Goal: Navigation & Orientation: Find specific page/section

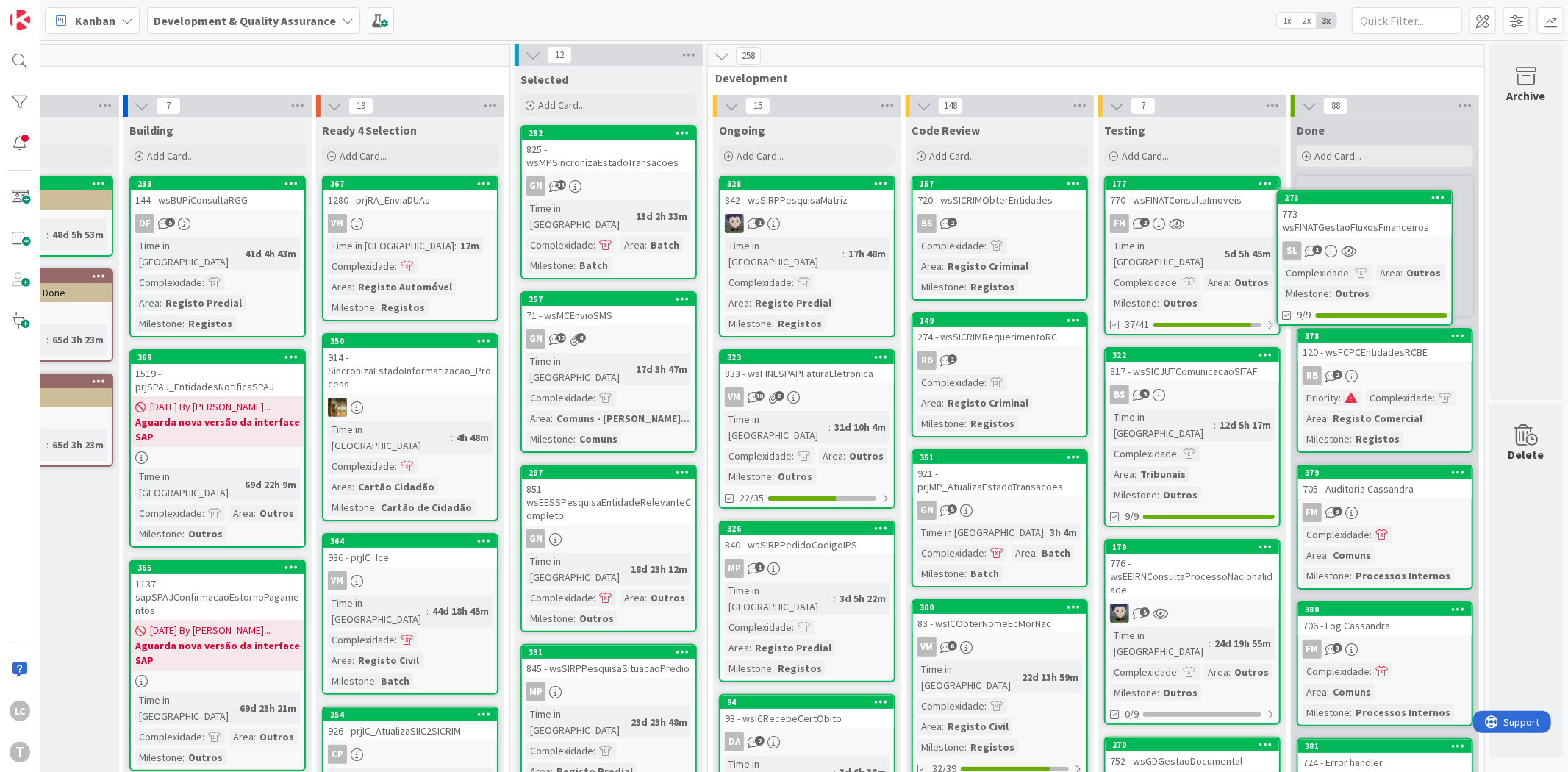
scroll to position [0, 133]
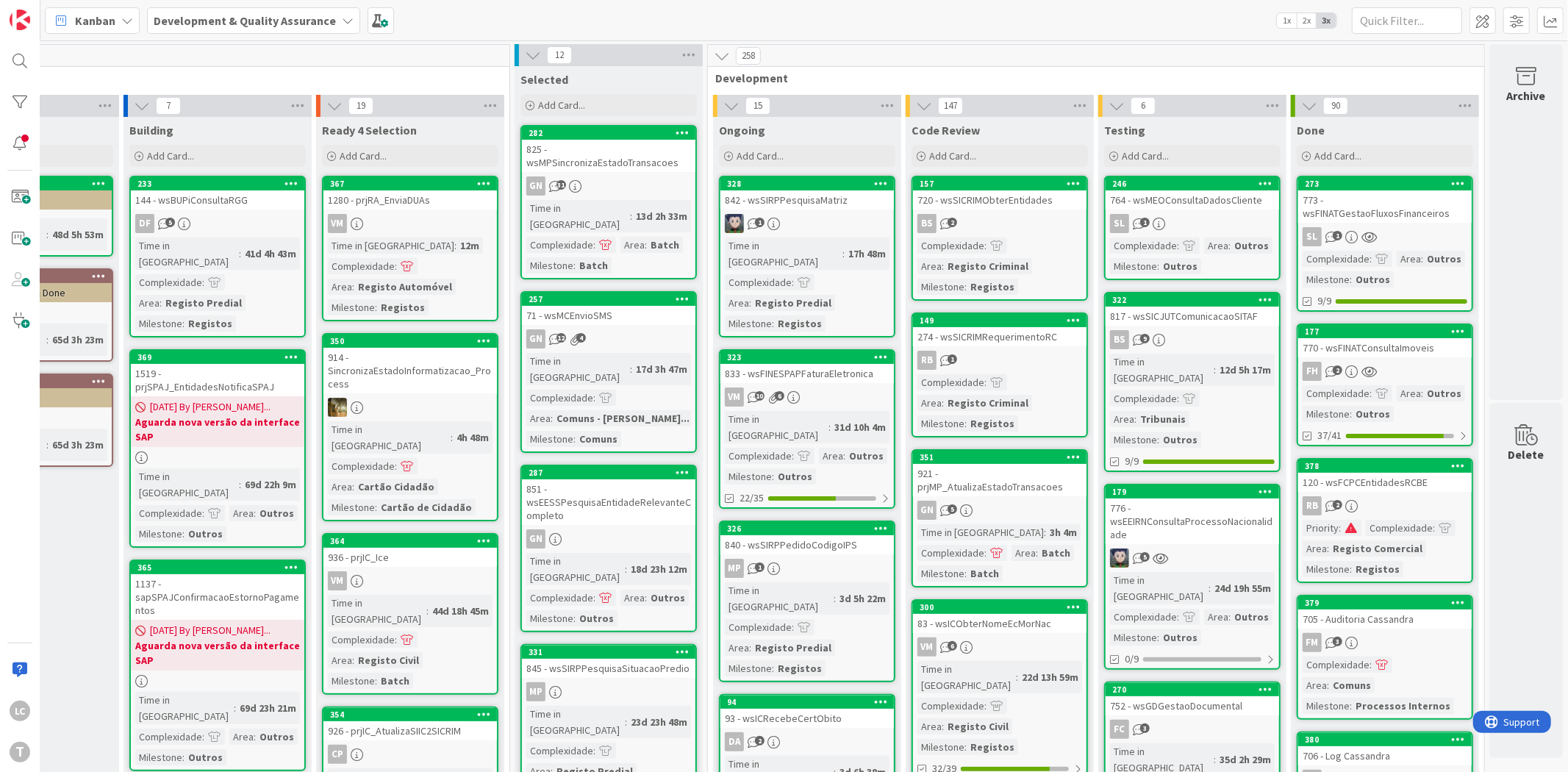
click at [1186, 209] on link "246 764 - wsMEOConsultaDadosCliente SL 1 Complexidade : Area : Outros Milestone…" at bounding box center [1192, 227] width 177 height 104
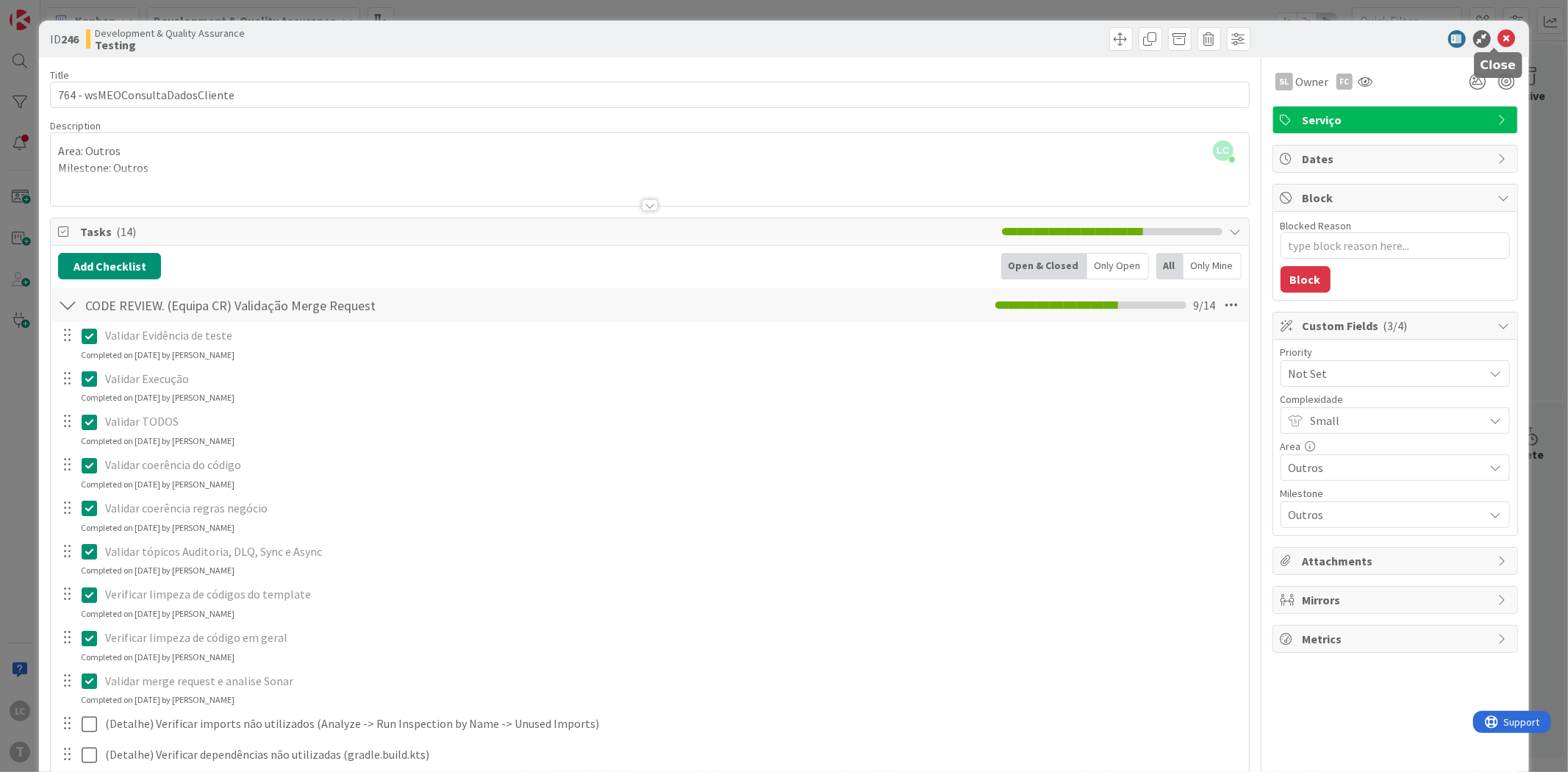
click at [1499, 32] on icon at bounding box center [1507, 39] width 17 height 17
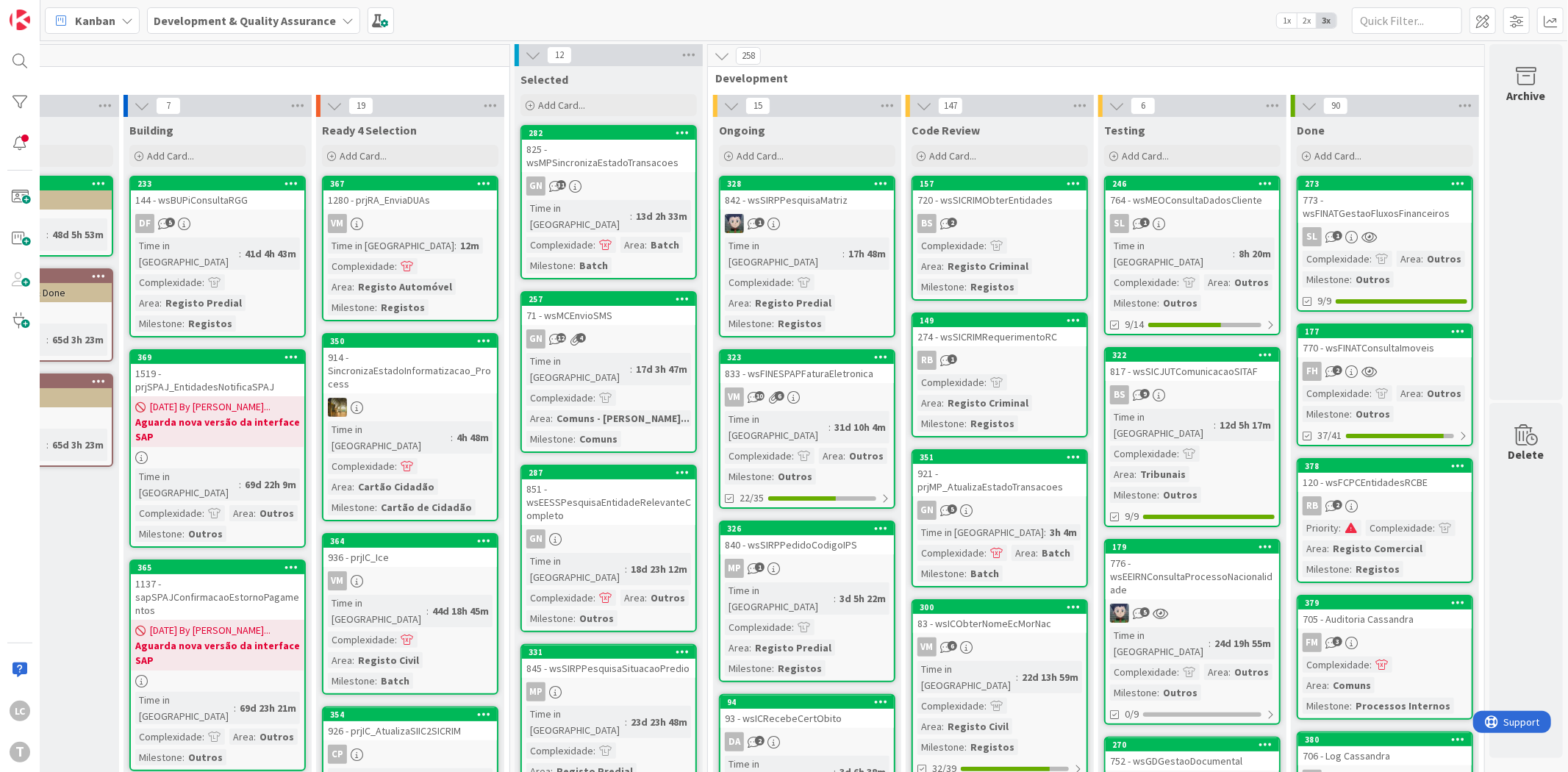
click at [1226, 78] on span "Development" at bounding box center [1090, 78] width 750 height 15
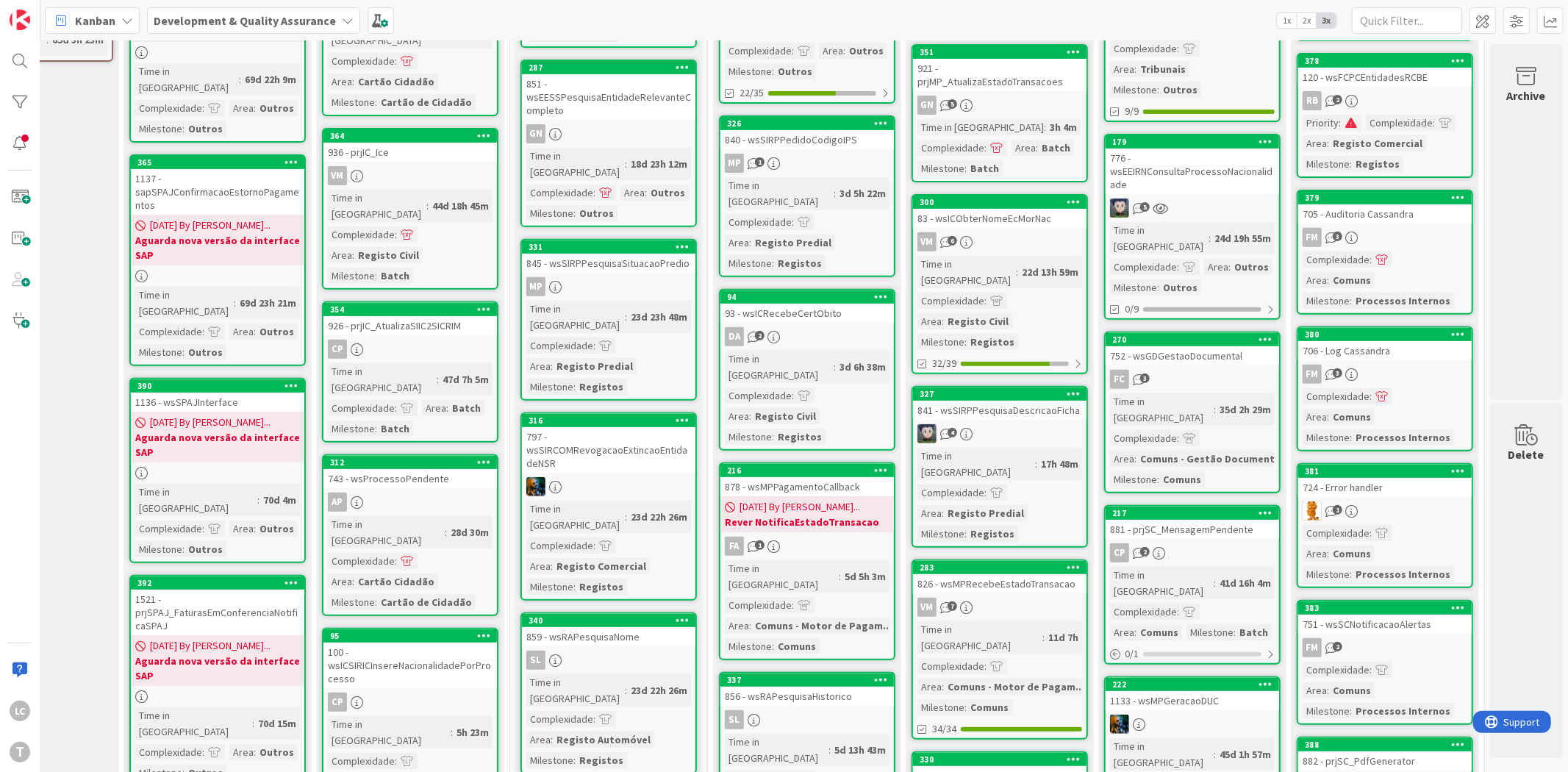
scroll to position [408, 133]
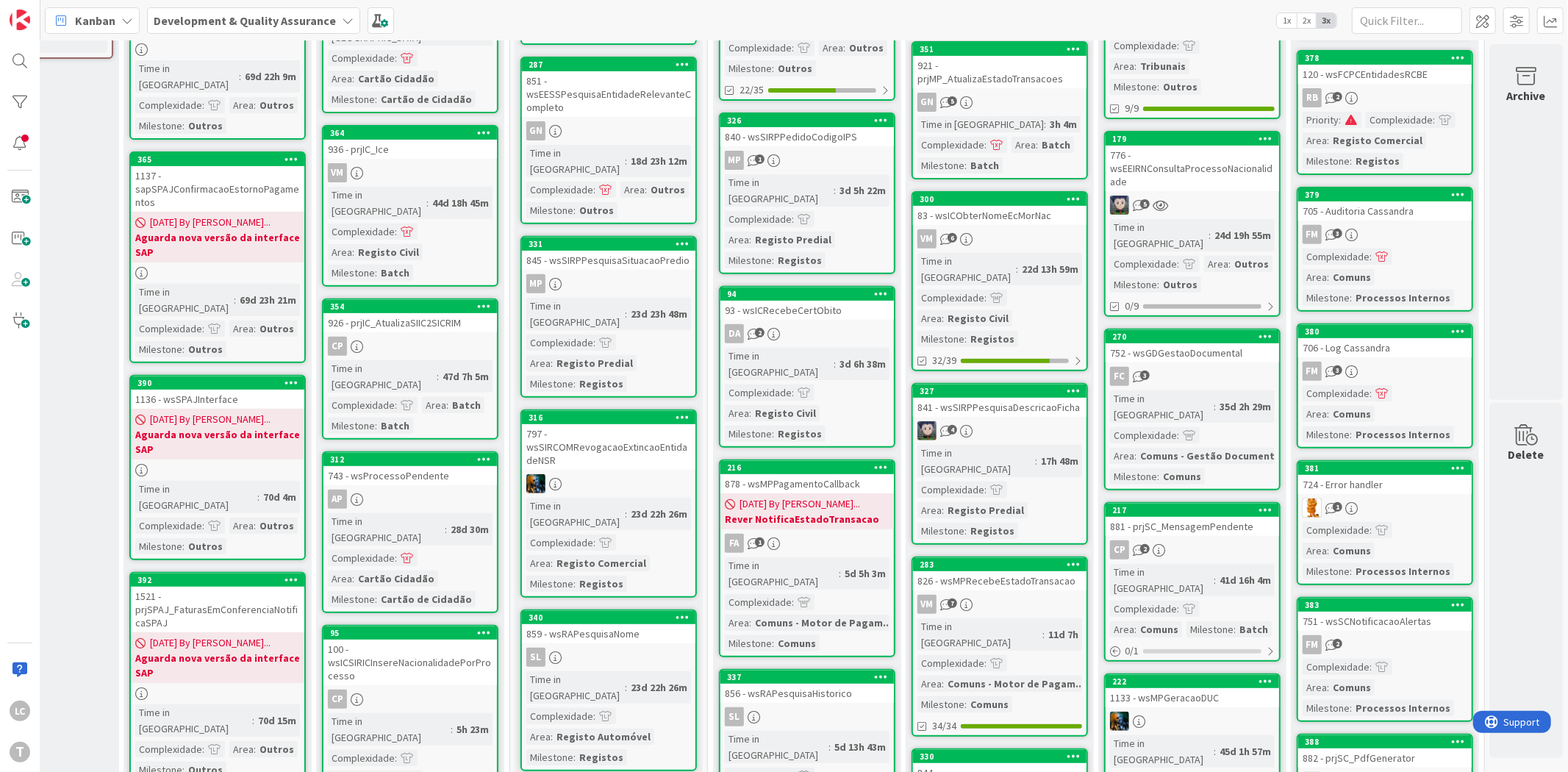
click at [1179, 367] on div "FC 3" at bounding box center [1192, 376] width 173 height 19
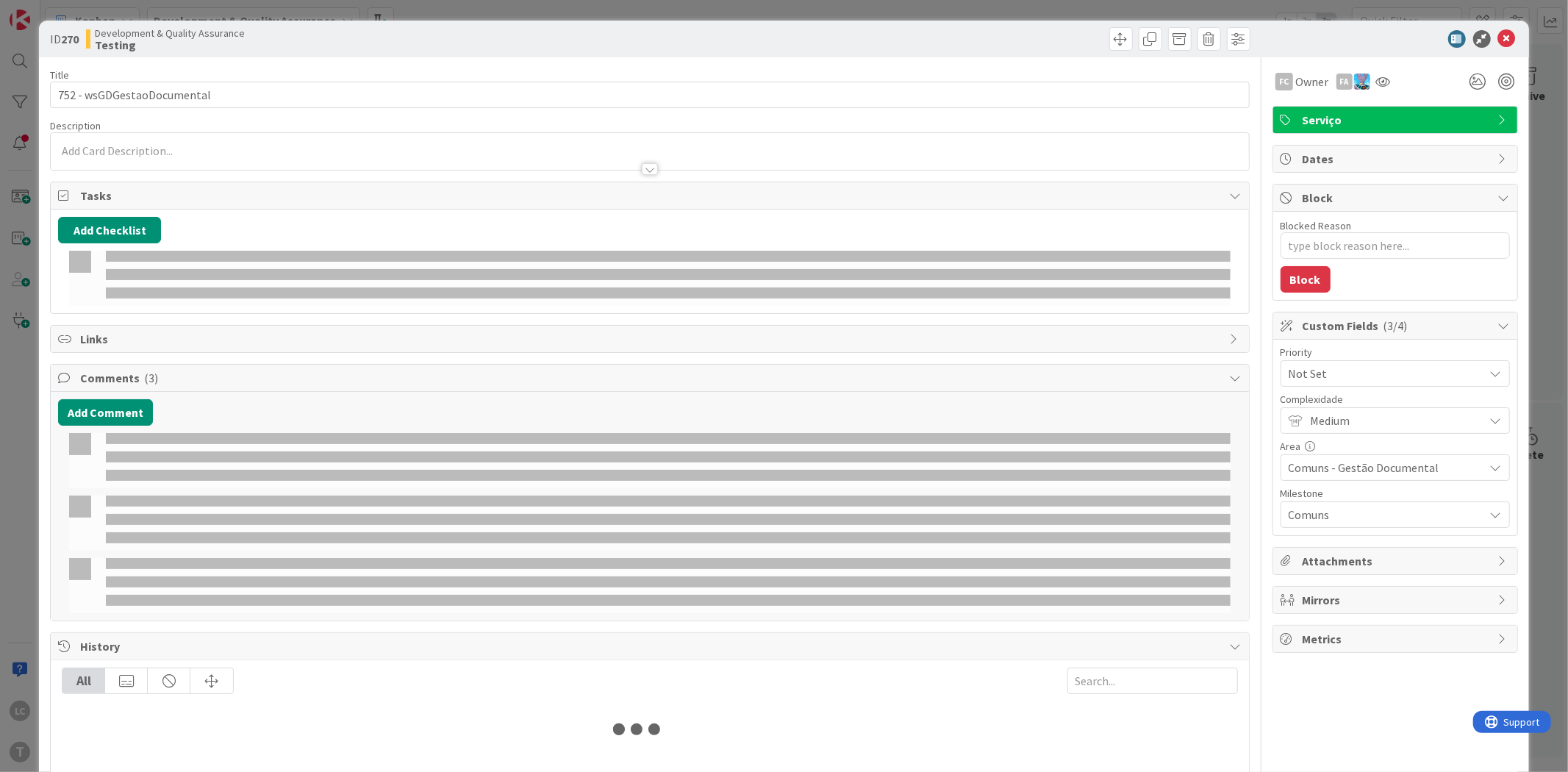
type textarea "x"
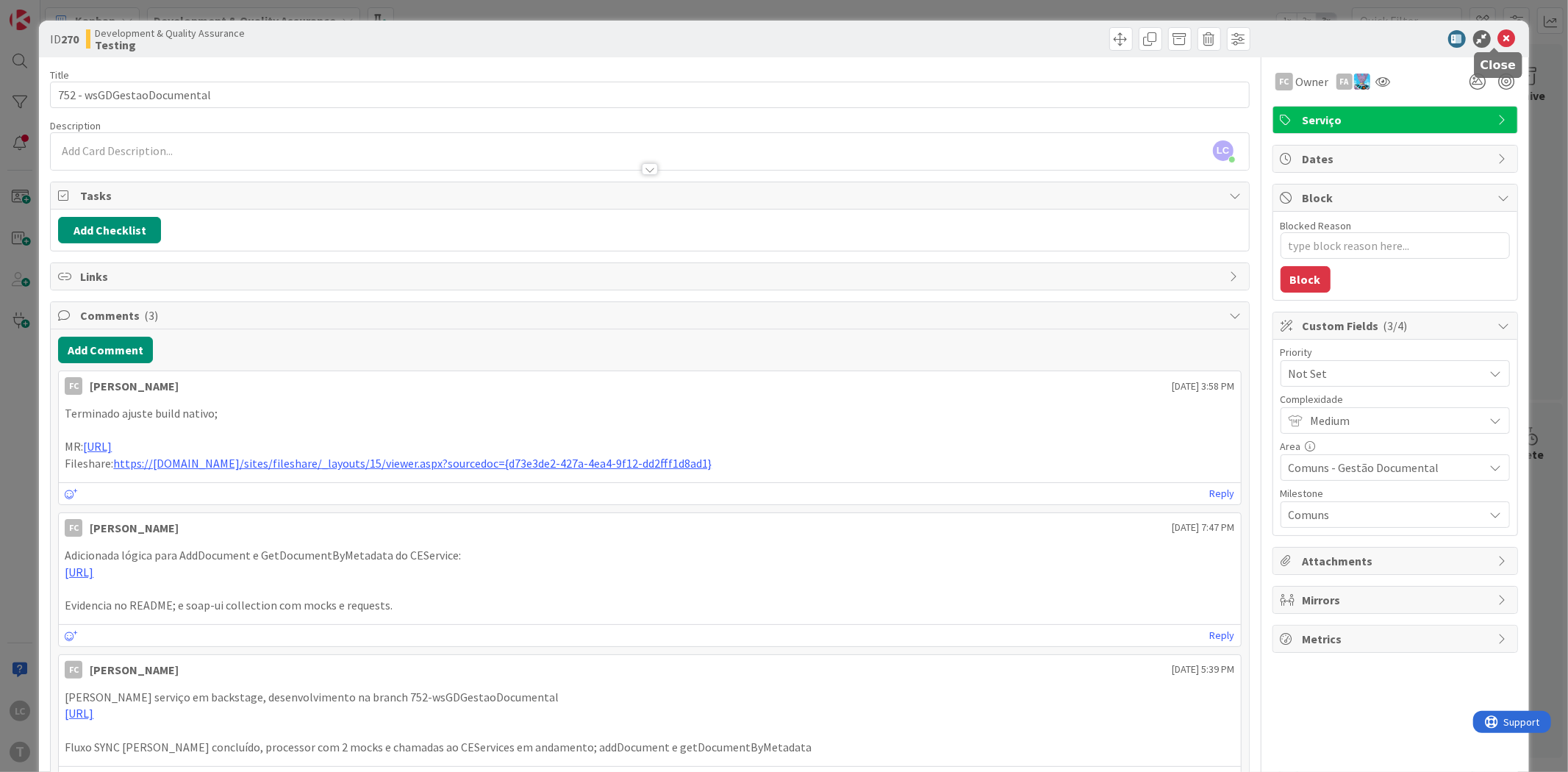
click at [1499, 31] on icon at bounding box center [1507, 39] width 17 height 17
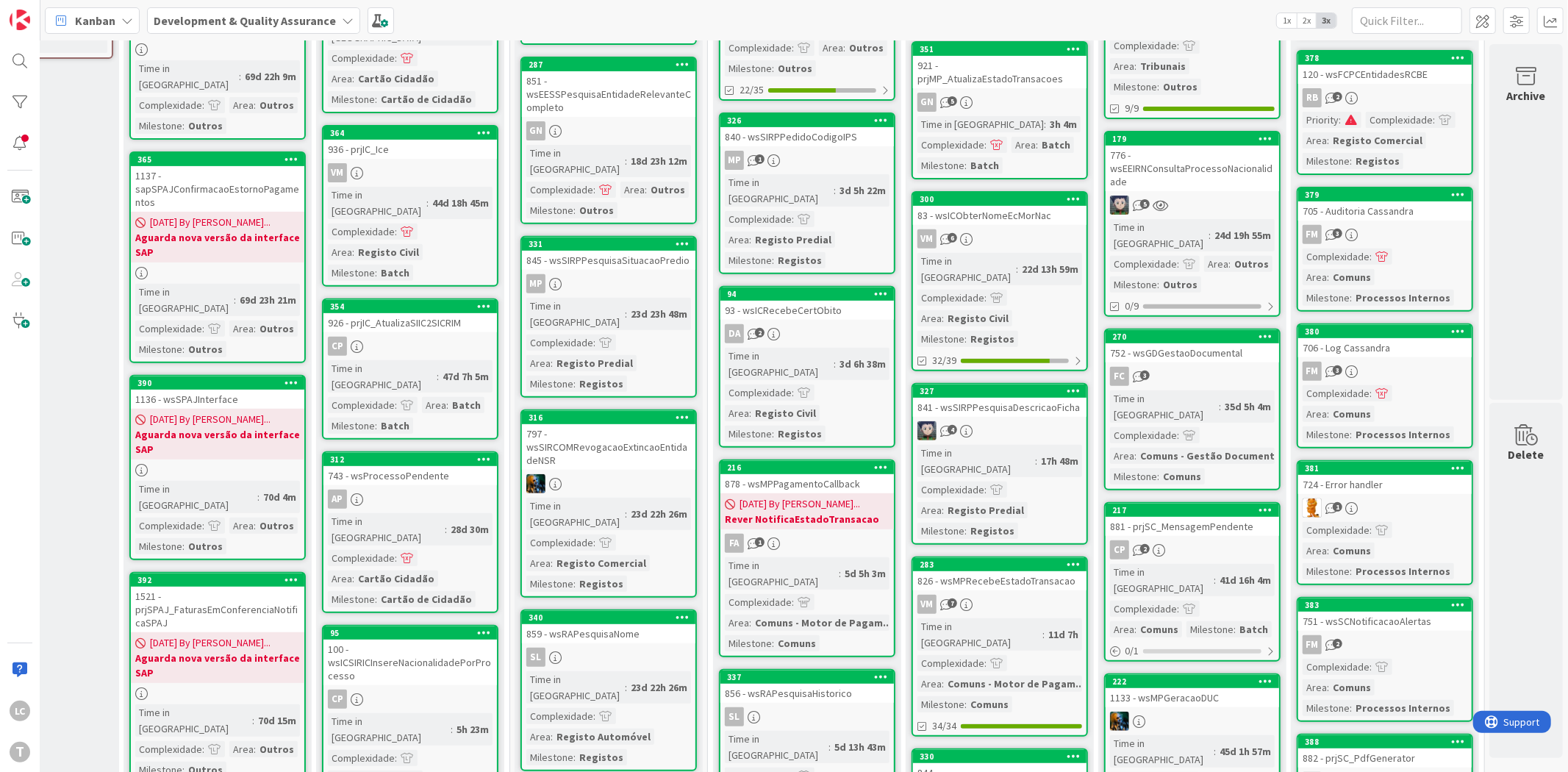
click at [1130, 10] on div "Kanban Development & Quality Assurance 1x 2x 3x" at bounding box center [804, 20] width 1527 height 40
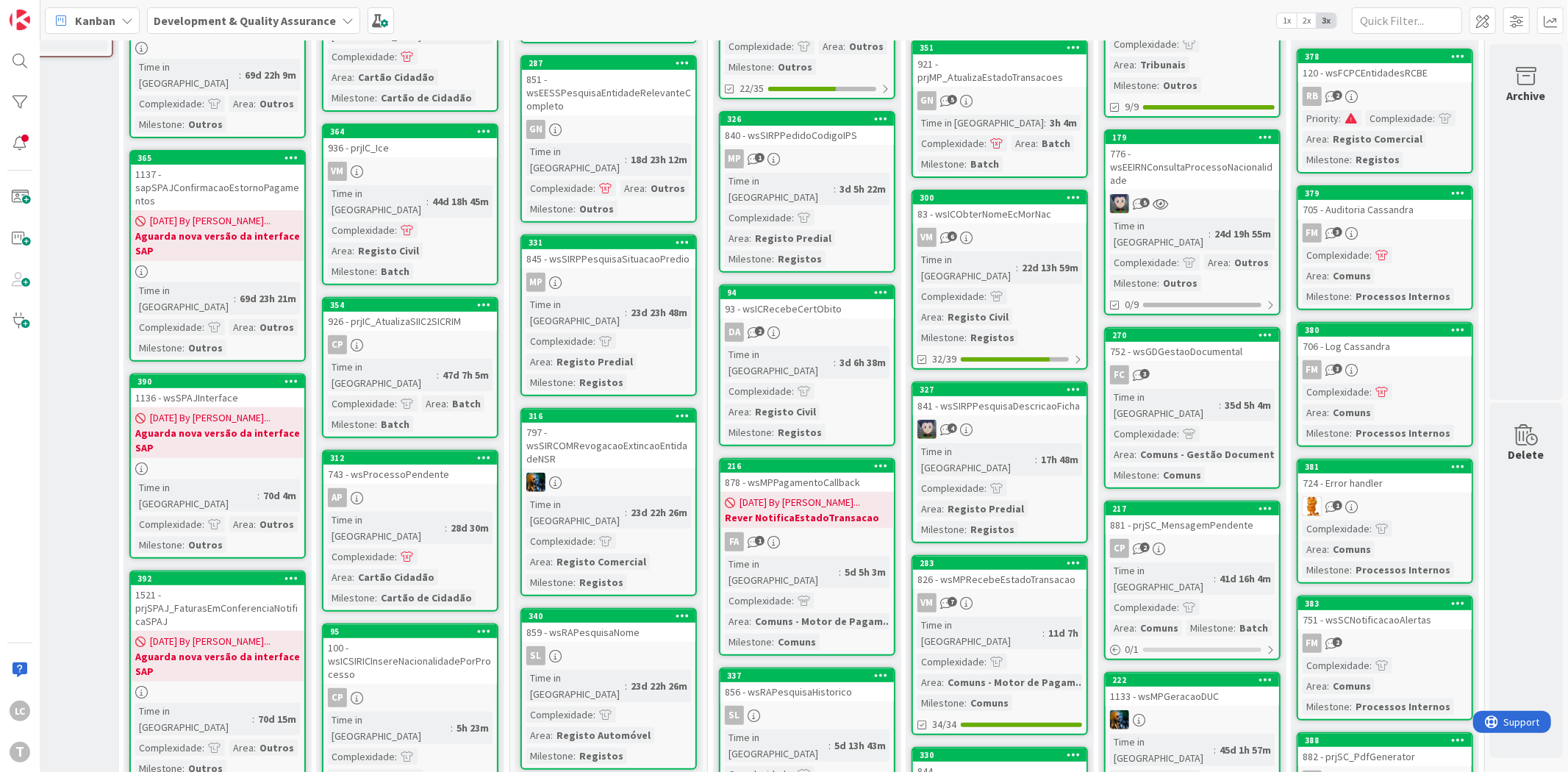
scroll to position [408, 133]
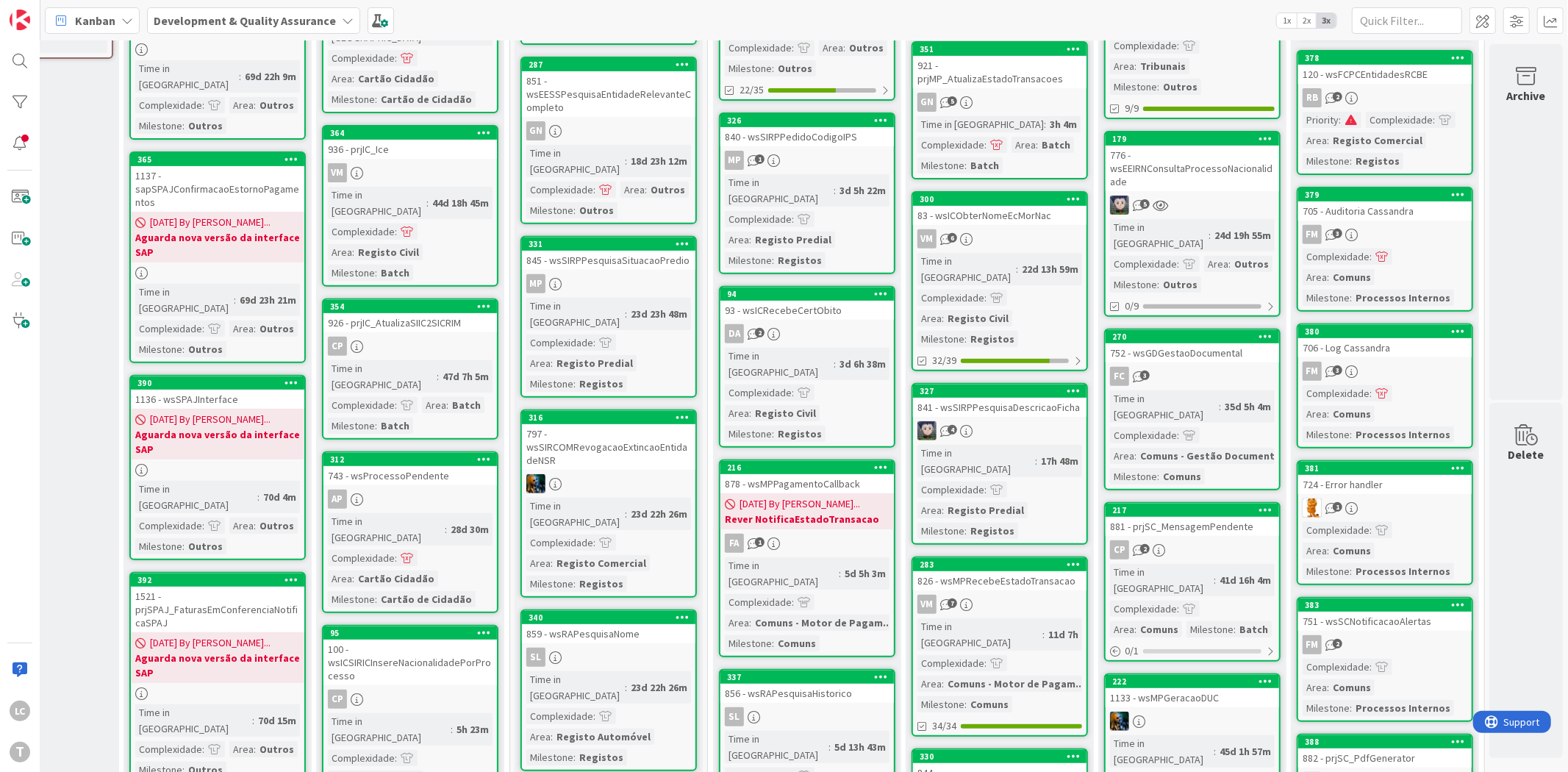
click at [696, 9] on div "Kanban Development & Quality Assurance 1x 2x 3x" at bounding box center [804, 20] width 1527 height 40
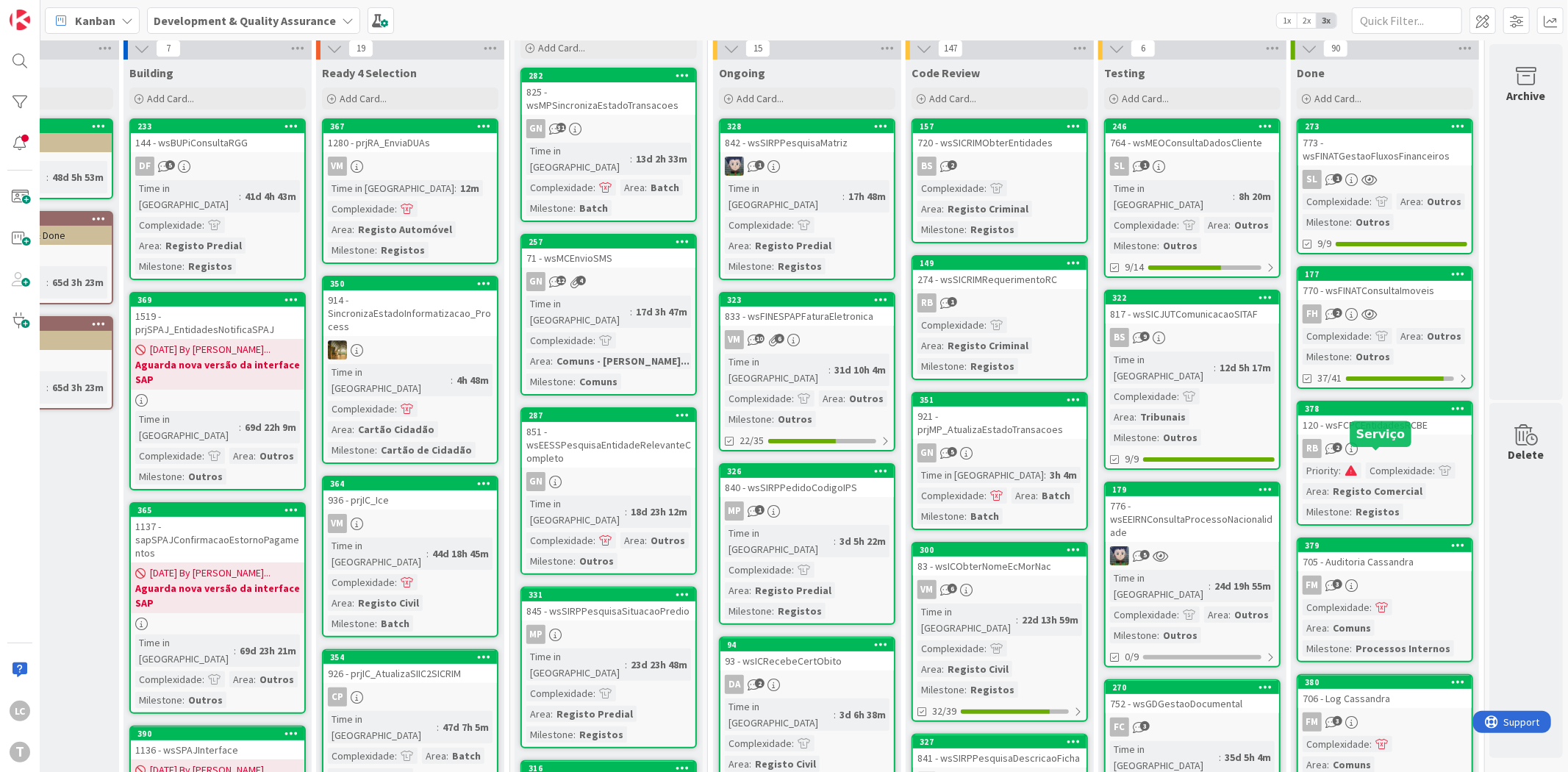
scroll to position [0, 133]
